Goal: Task Accomplishment & Management: Manage account settings

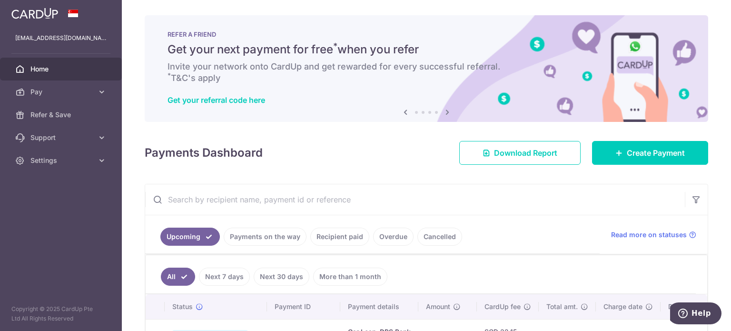
scroll to position [0, 80]
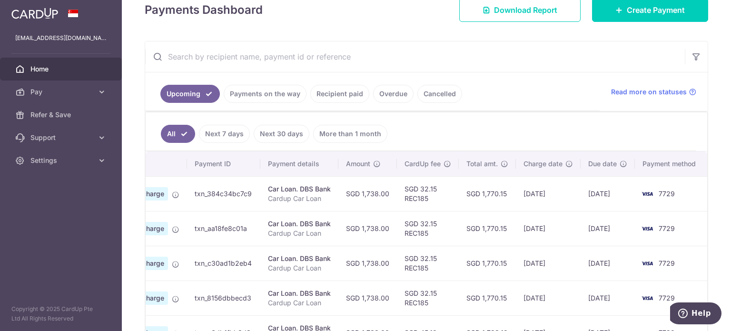
click at [235, 203] on td "txn_384c34bc7c9" at bounding box center [223, 193] width 73 height 35
click at [76, 161] on span "Settings" at bounding box center [61, 161] width 63 height 10
click at [69, 209] on span "Logout" at bounding box center [61, 206] width 63 height 10
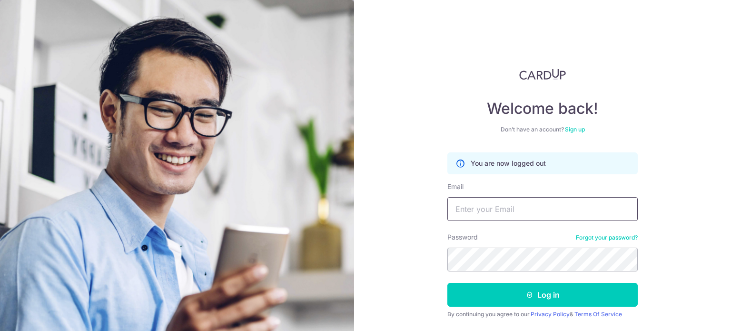
click at [486, 204] on input "Email" at bounding box center [542, 209] width 190 height 24
type input "[EMAIL_ADDRESS][DOMAIN_NAME]"
click at [447, 283] on button "Log in" at bounding box center [542, 295] width 190 height 24
